Goal: Communication & Community: Answer question/provide support

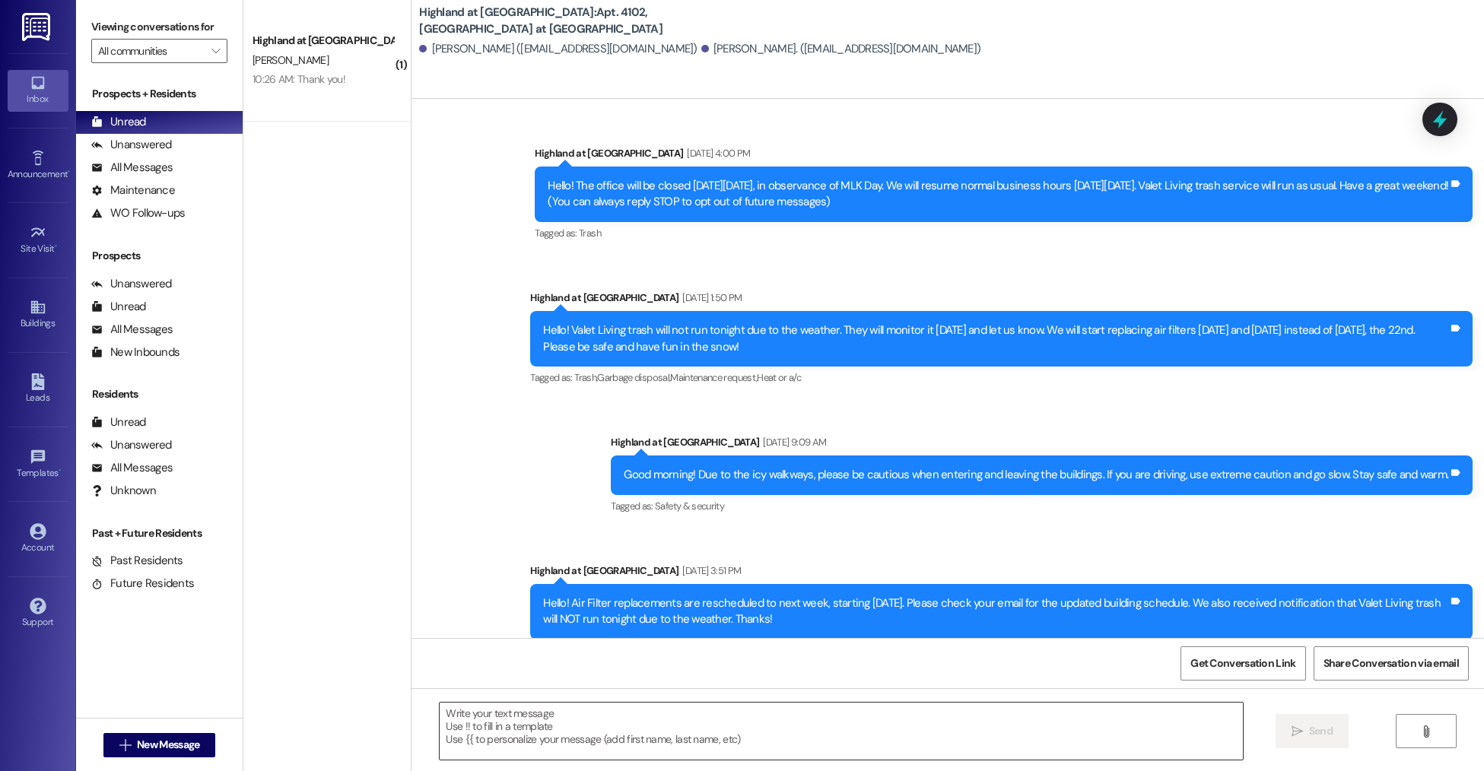
scroll to position [8746, 0]
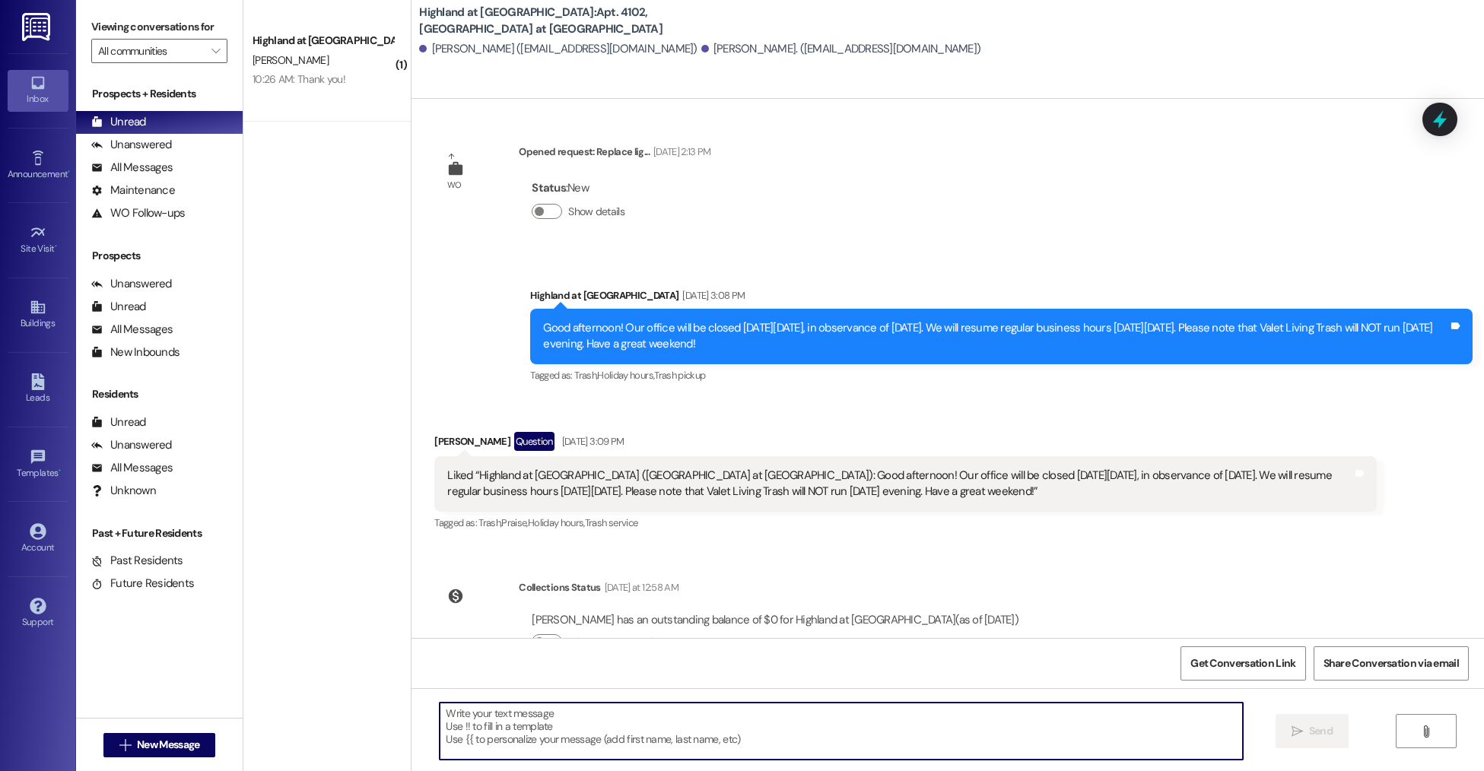
click at [690, 742] on textarea at bounding box center [841, 731] width 803 height 57
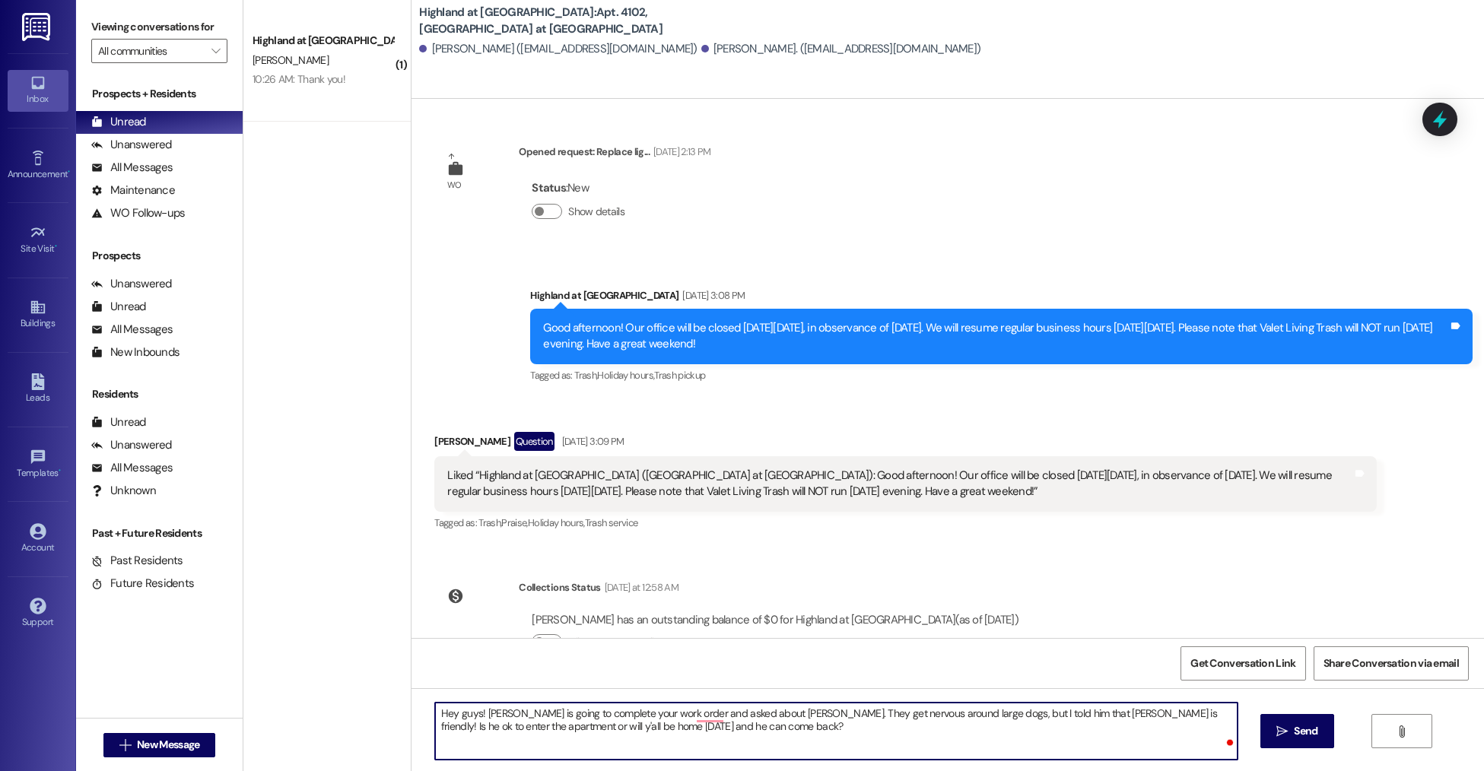
type textarea "Hey guys! [PERSON_NAME] is going to complete your work order and asked about [P…"
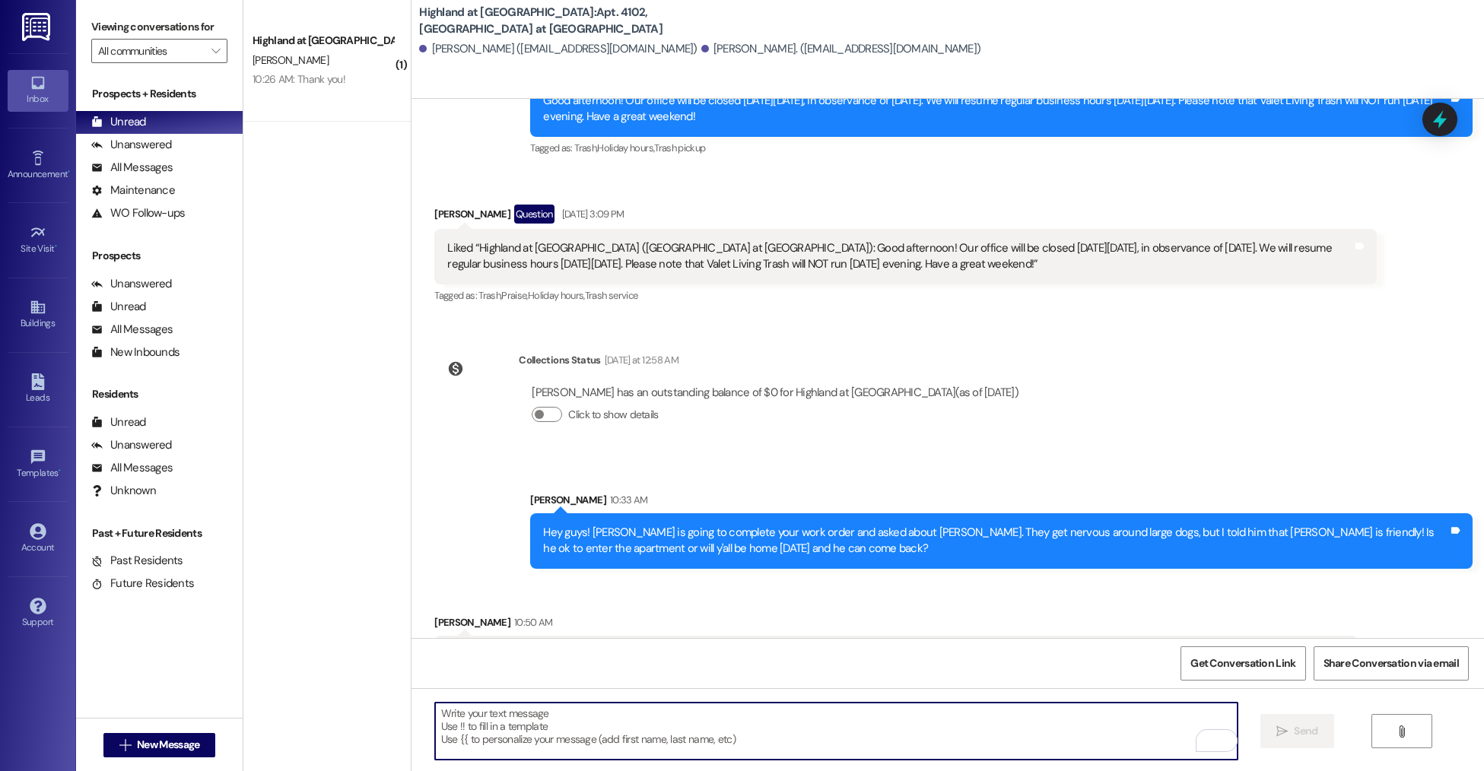
scroll to position [8975, 0]
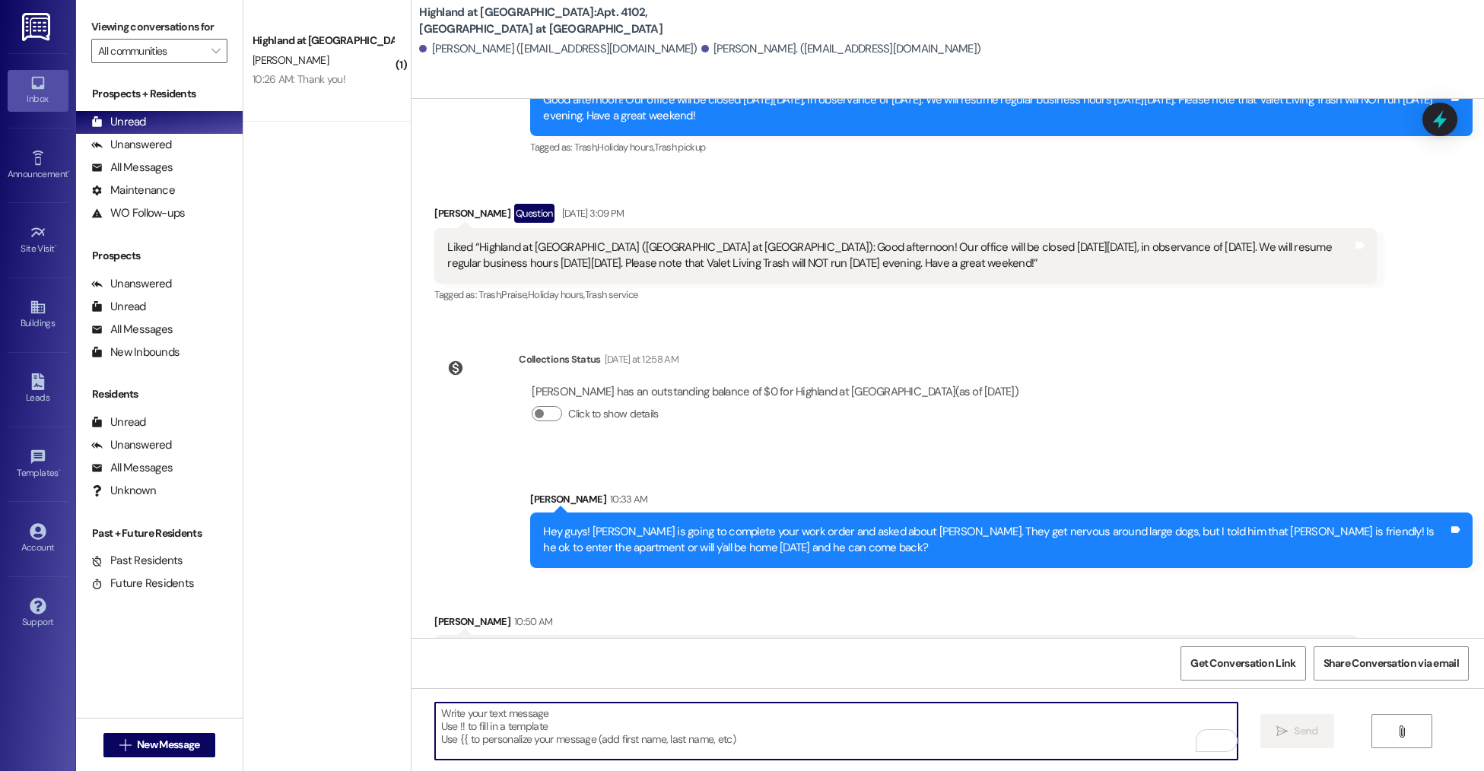
click at [857, 768] on div " Send " at bounding box center [948, 745] width 1073 height 114
click at [532, 737] on textarea "To enrich screen reader interactions, please activate Accessibility in Grammarl…" at bounding box center [836, 731] width 803 height 57
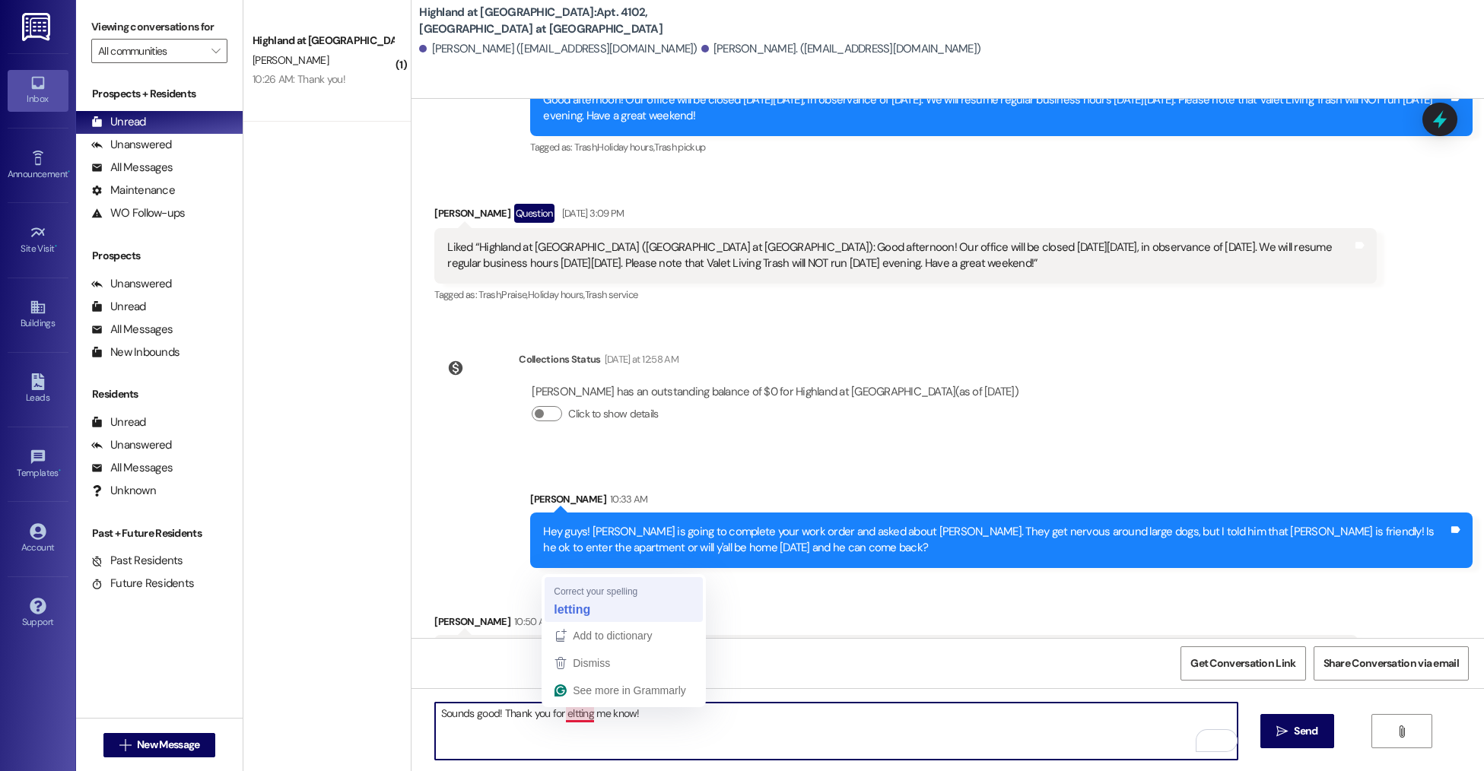
type textarea "Sounds good! Thank you for letting me know!"
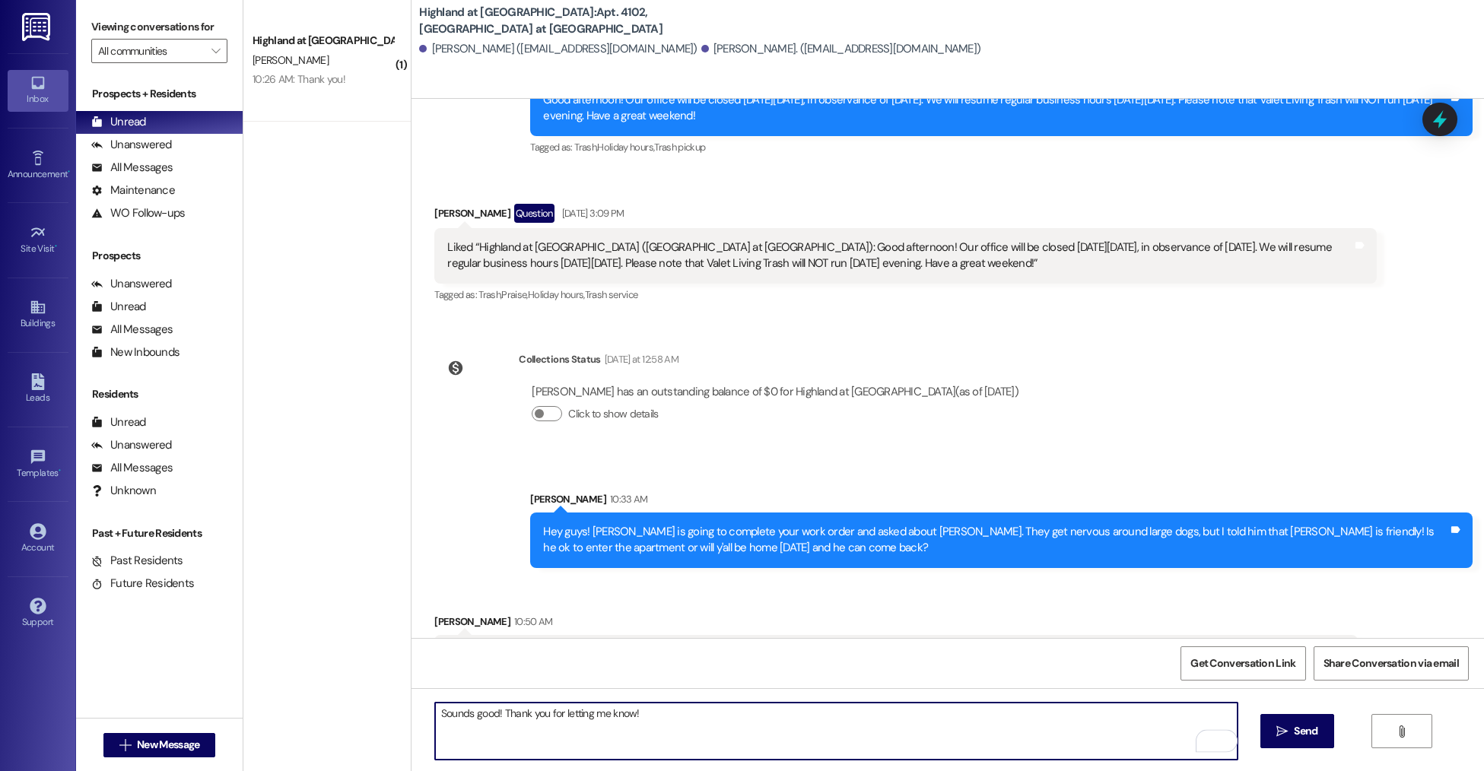
click at [688, 715] on textarea "Sounds good! Thank you for letting me know!" at bounding box center [836, 731] width 803 height 57
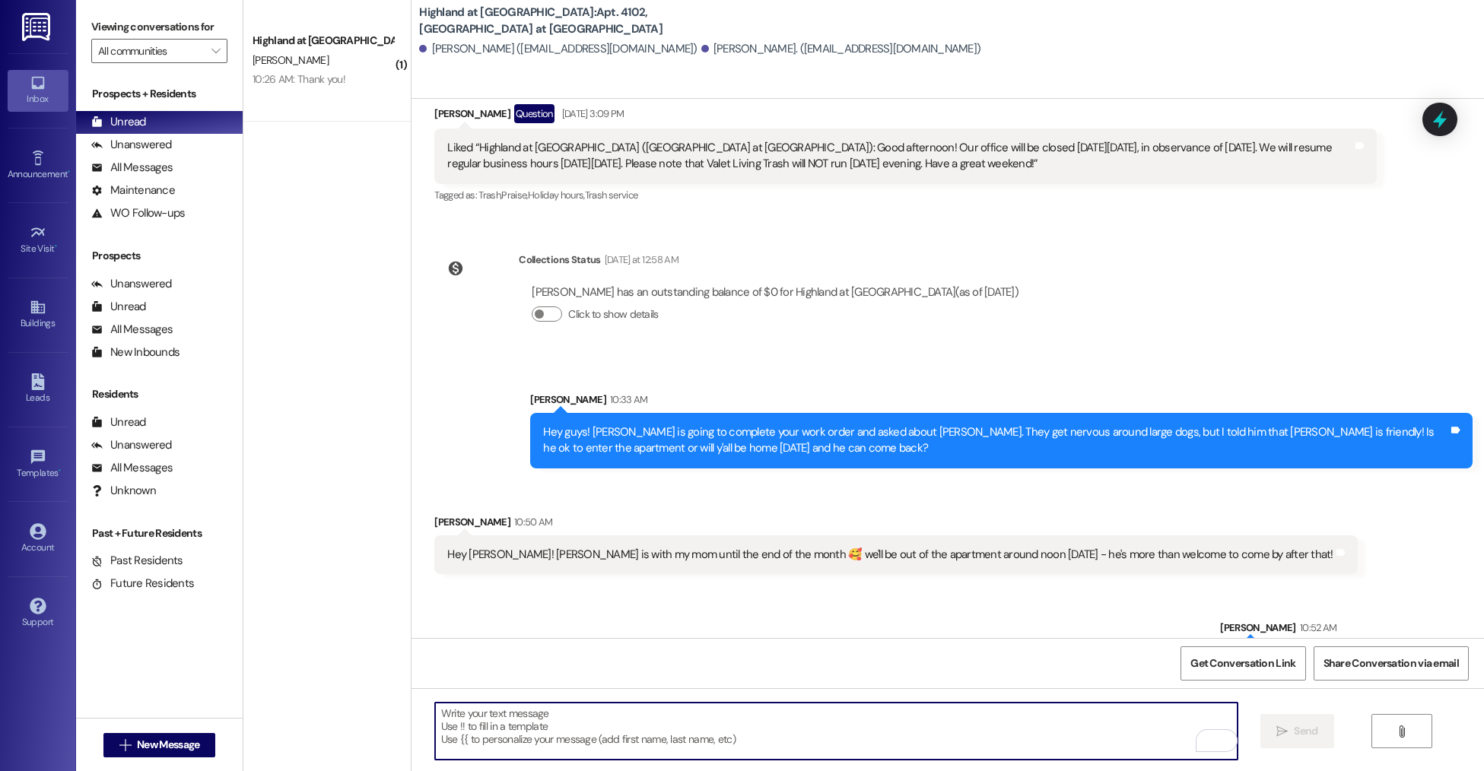
scroll to position [9080, 0]
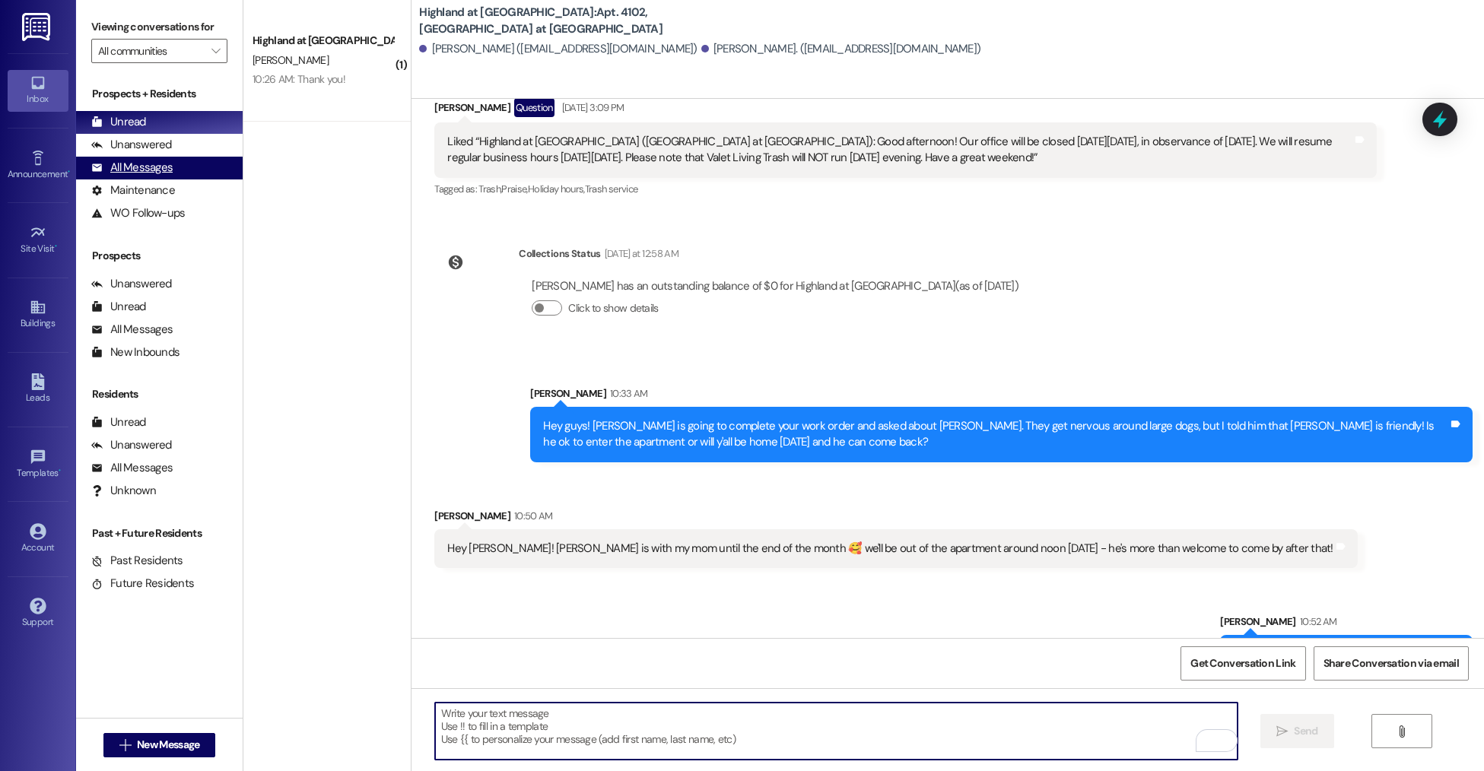
click at [164, 165] on div "All Messages" at bounding box center [131, 168] width 81 height 16
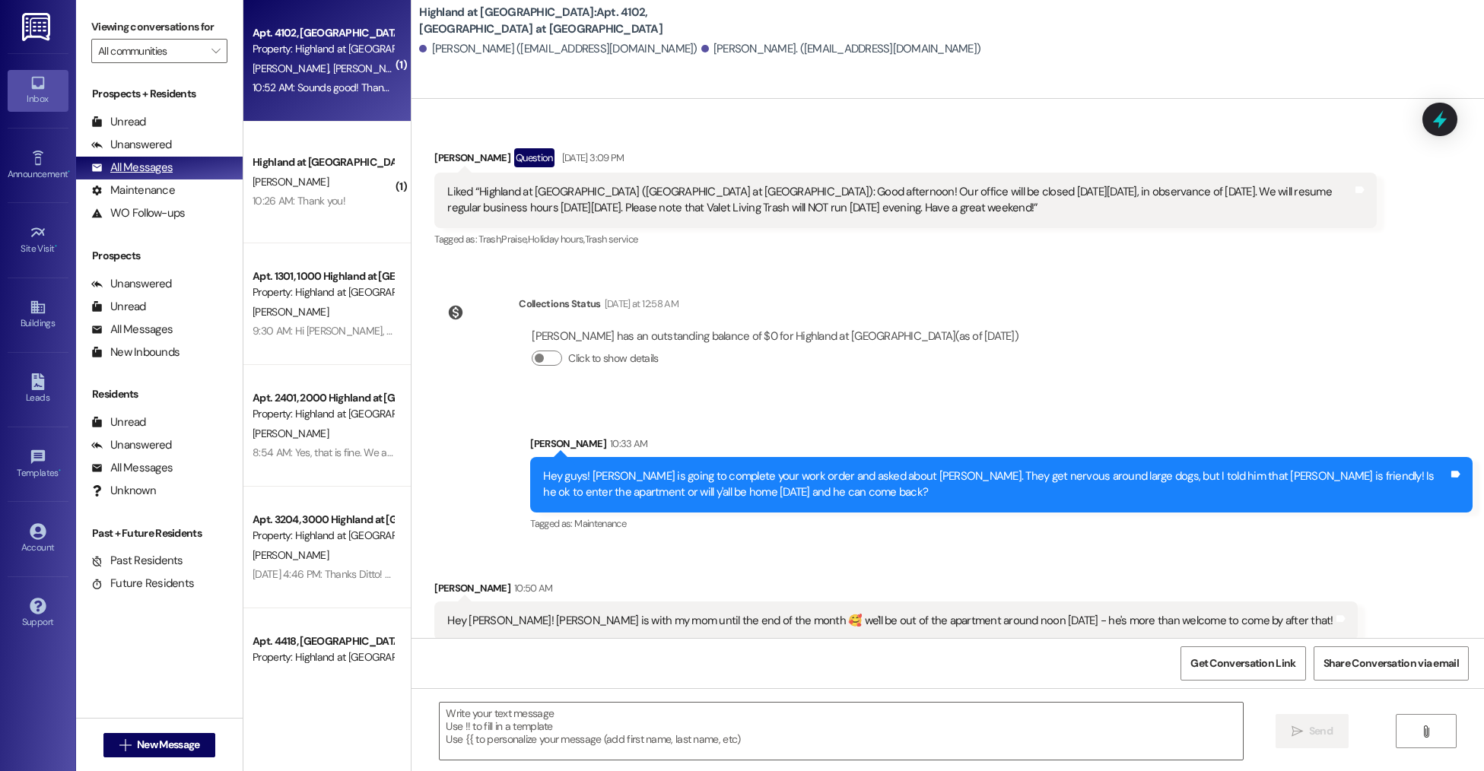
scroll to position [9019, 0]
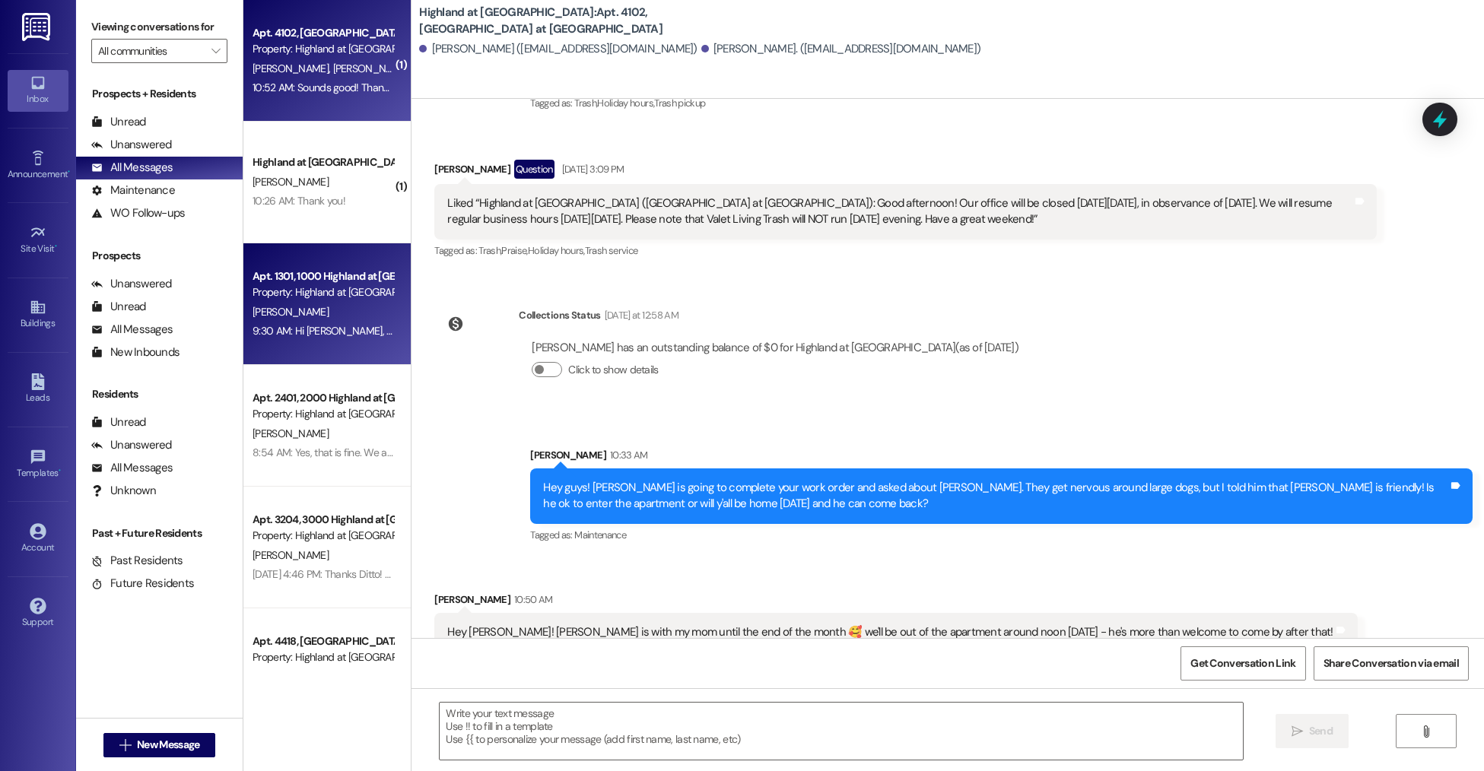
click at [312, 281] on div "Apt. 1301, 1000 Highland at [GEOGRAPHIC_DATA]" at bounding box center [323, 277] width 141 height 16
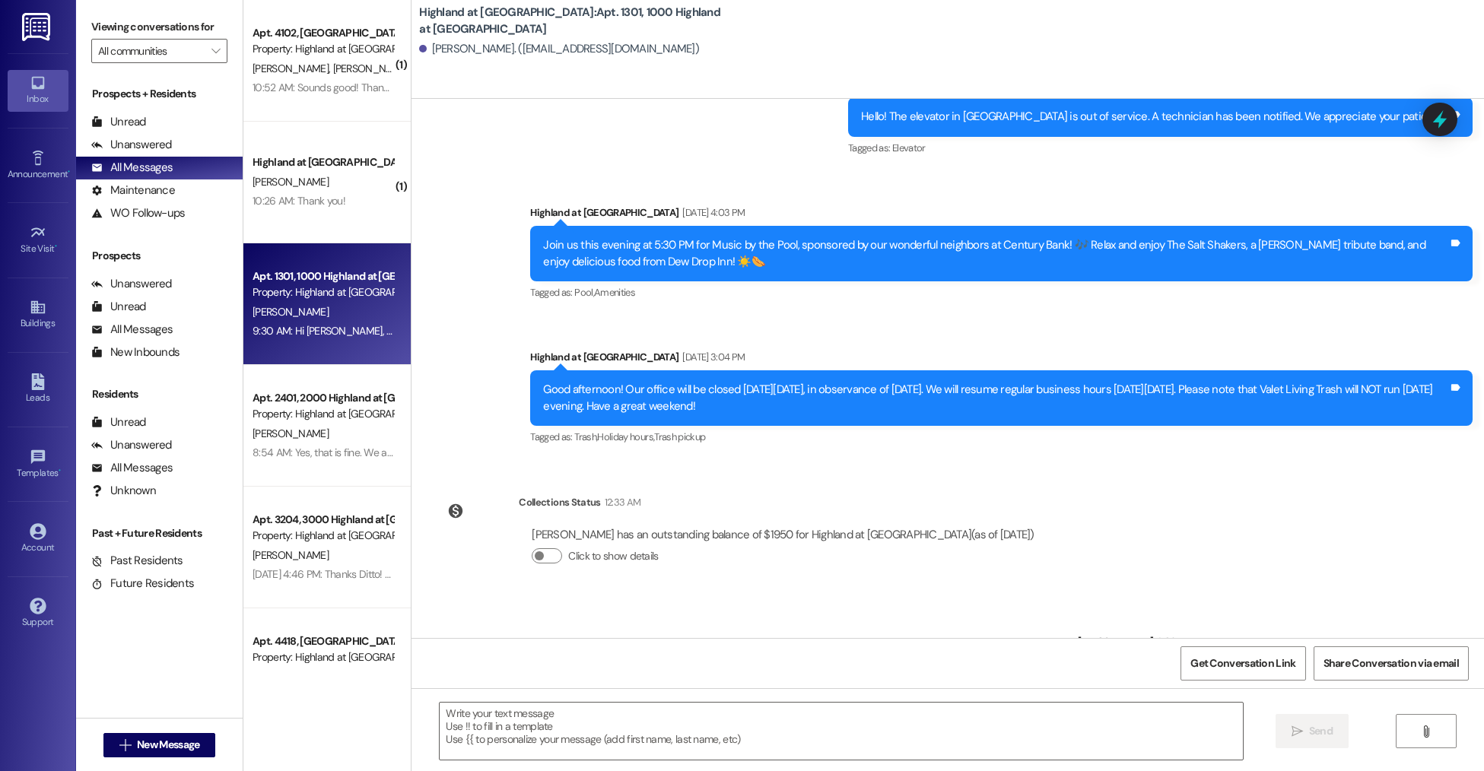
scroll to position [12891, 0]
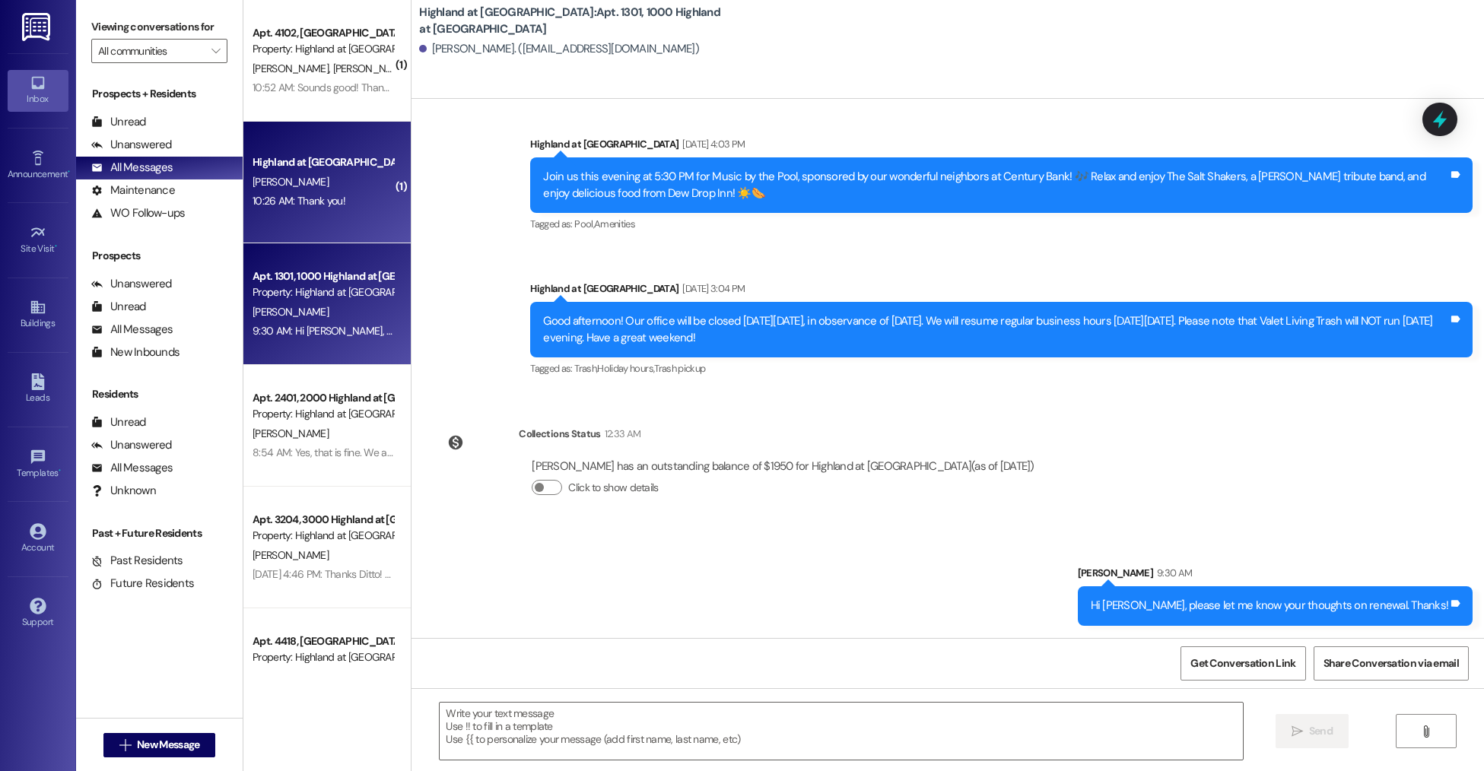
click at [327, 175] on div "[PERSON_NAME]" at bounding box center [323, 182] width 144 height 19
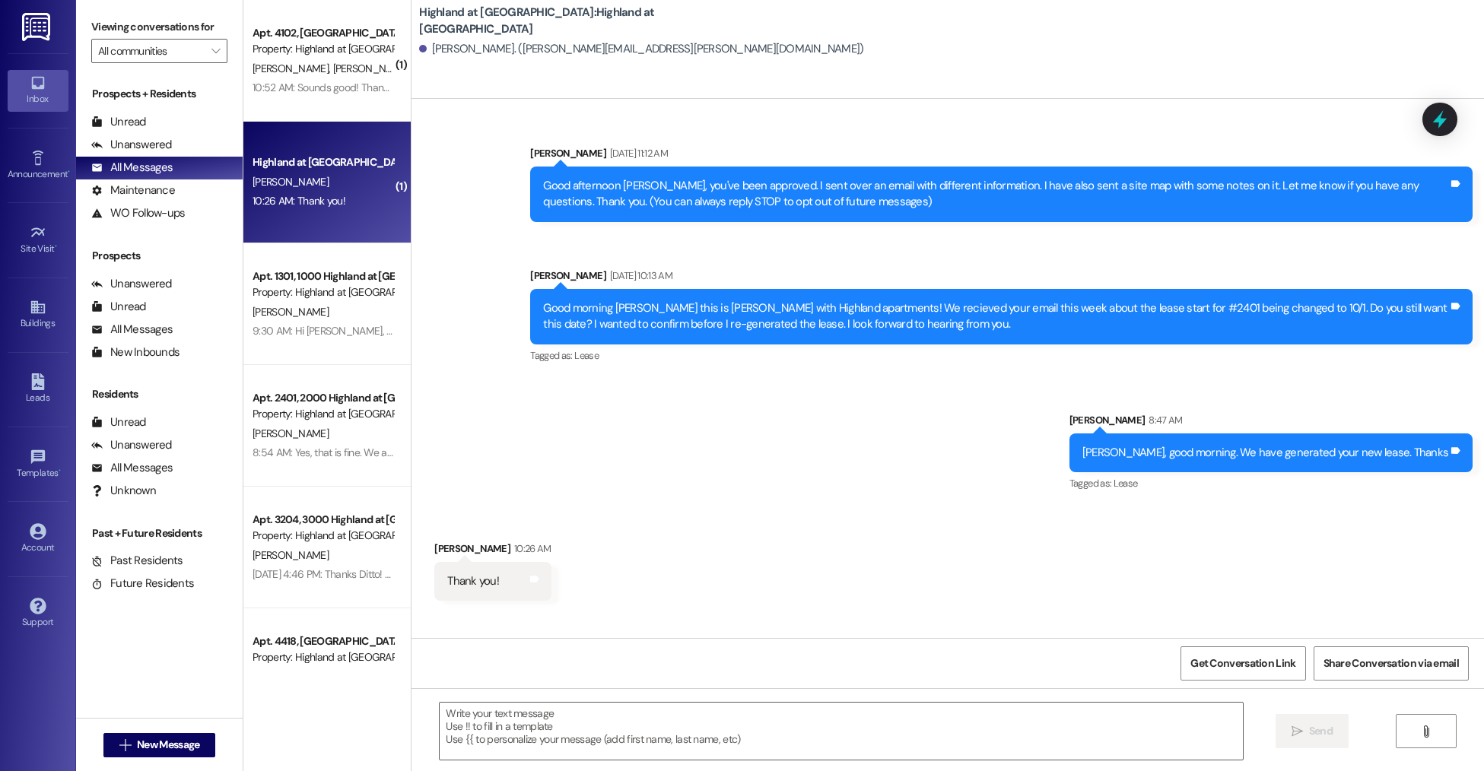
scroll to position [0, 0]
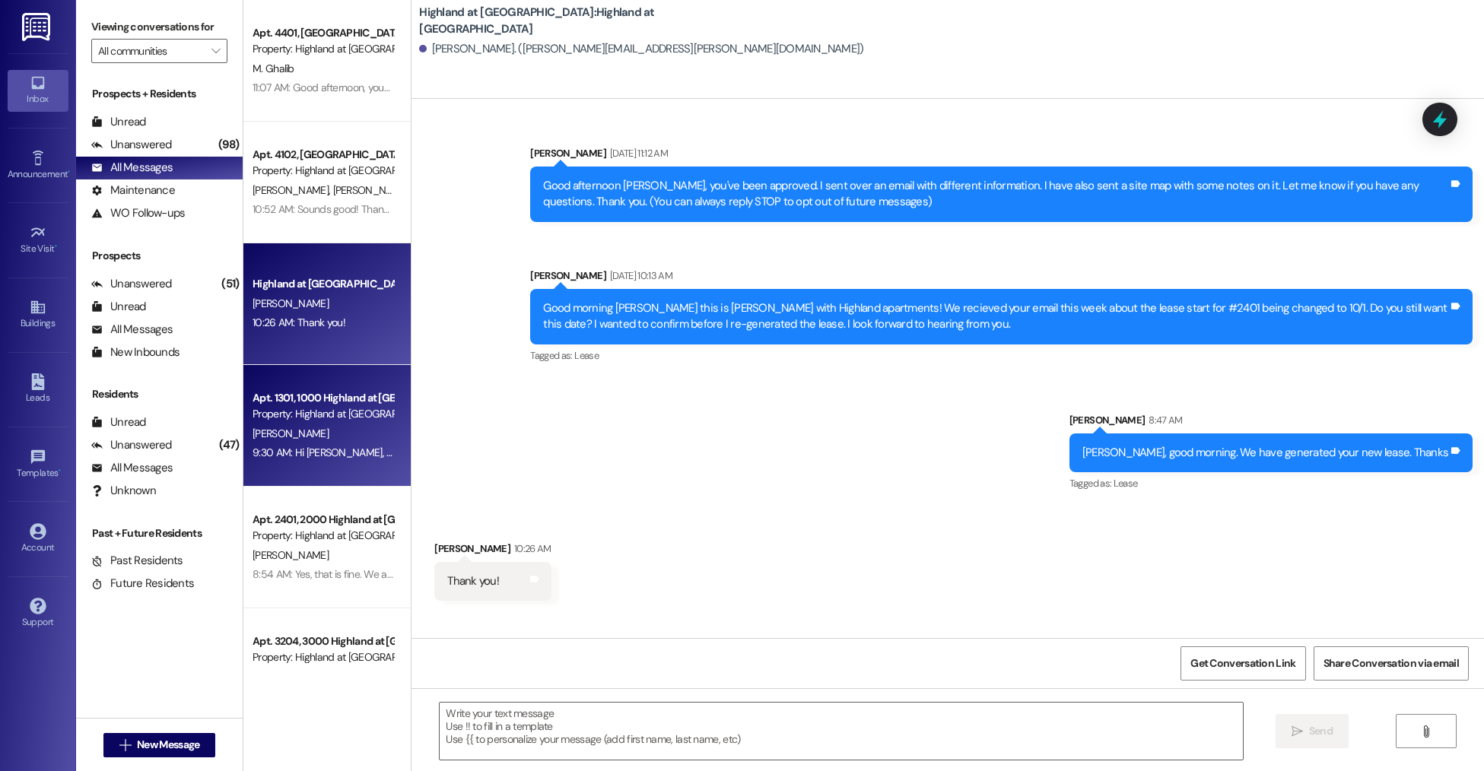
click at [340, 428] on div "[PERSON_NAME]" at bounding box center [323, 433] width 144 height 19
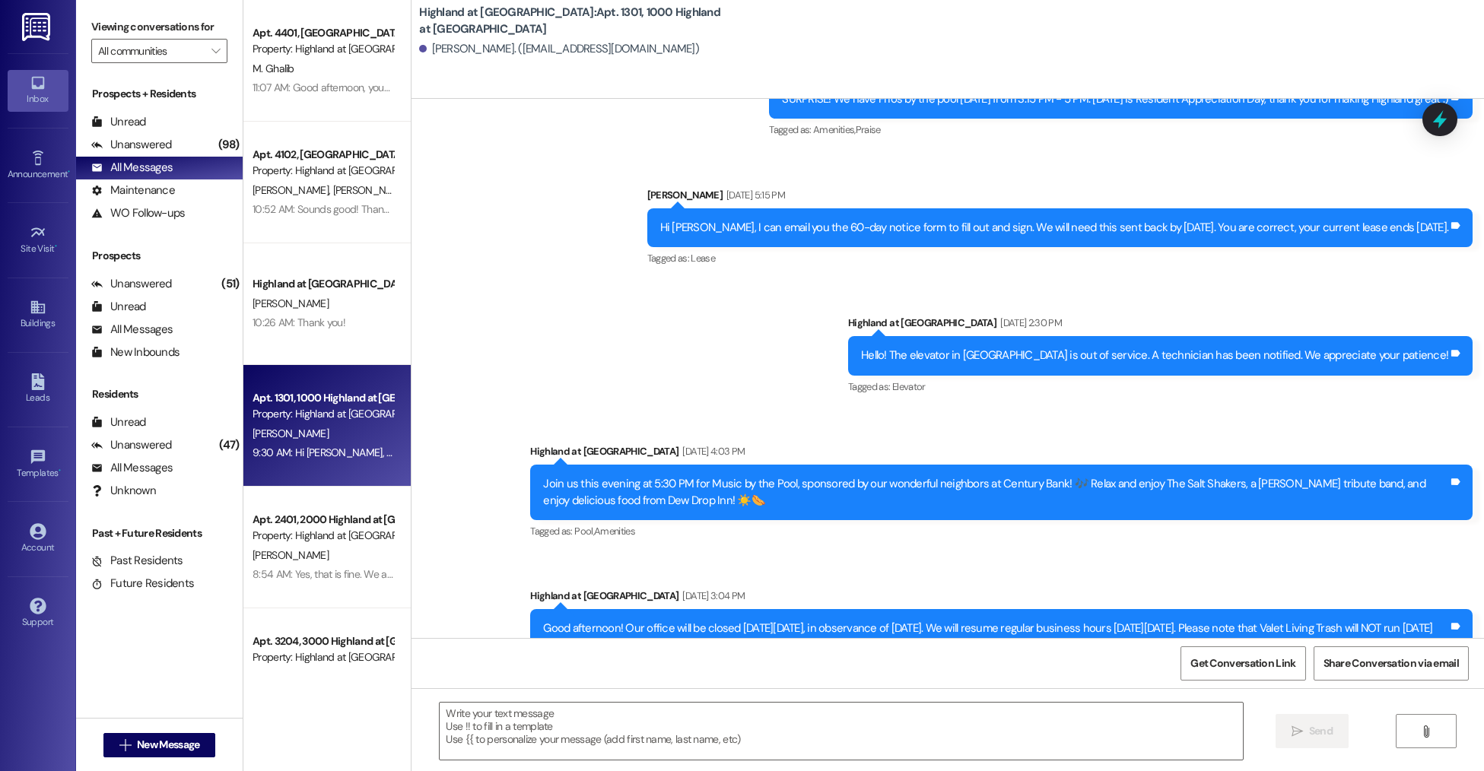
scroll to position [12891, 0]
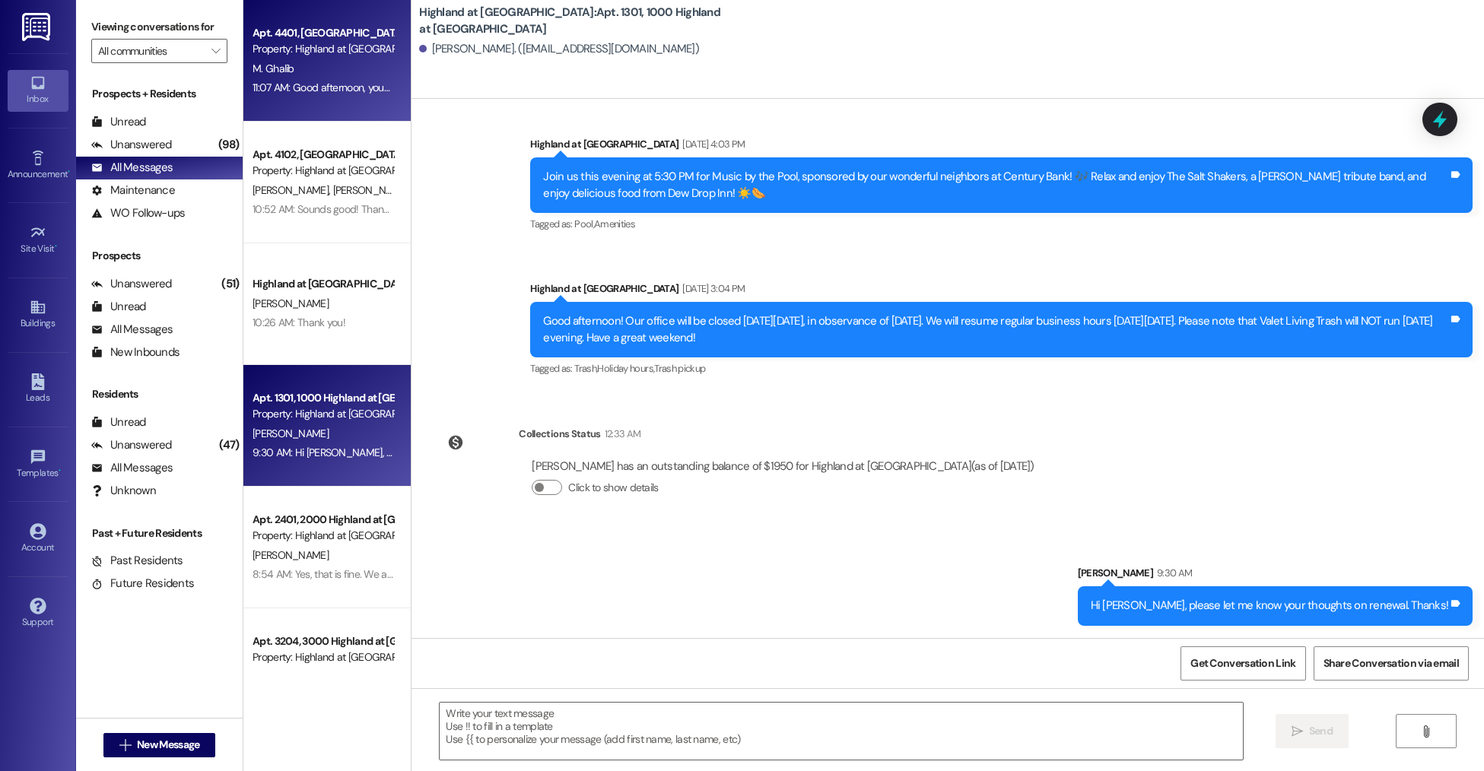
click at [269, 93] on div "11:07 AM: Good afternoon, your wallet has been turned into the office 11:07 AM:…" at bounding box center [404, 88] width 302 height 14
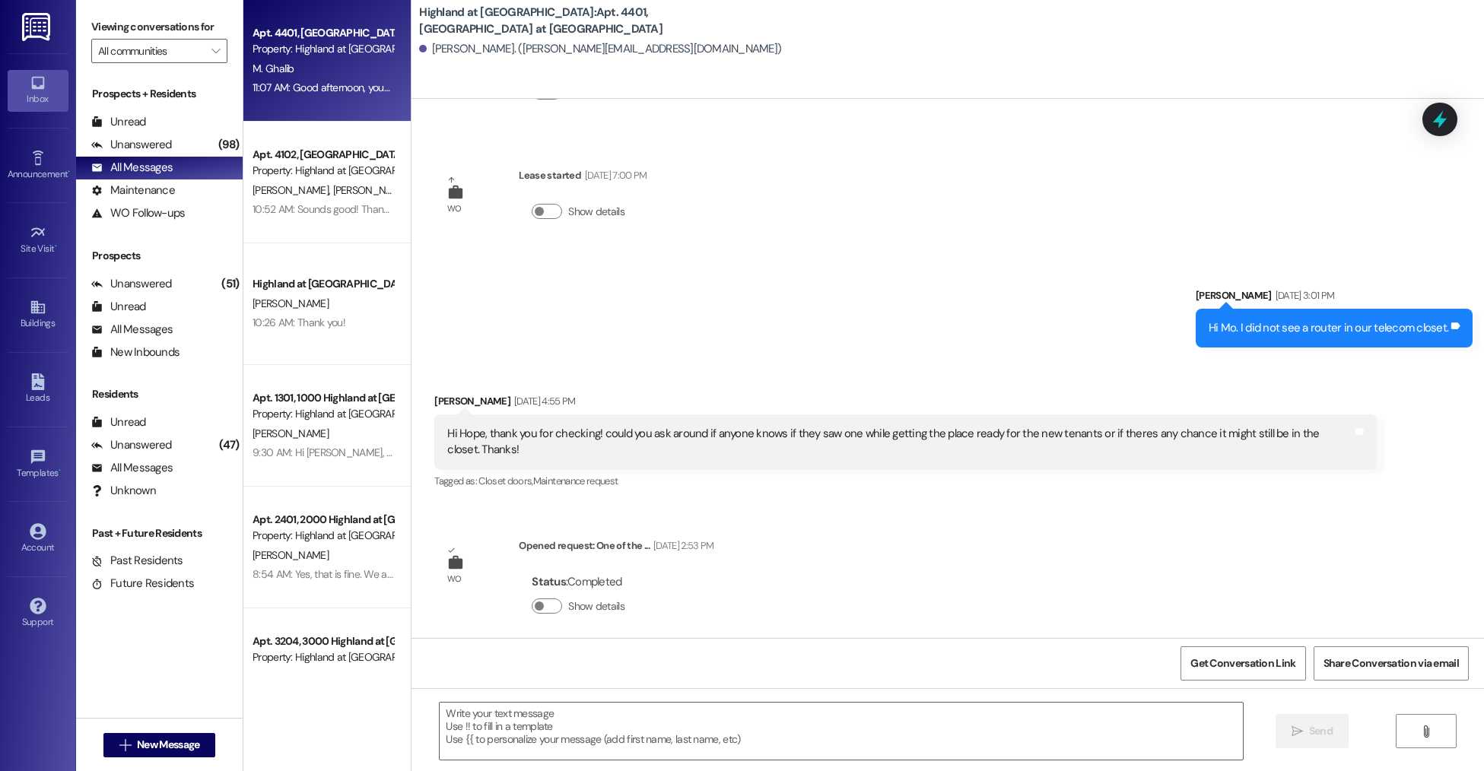
scroll to position [494, 0]
